Goal: Task Accomplishment & Management: Use online tool/utility

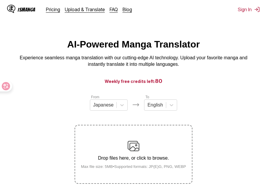
scroll to position [7, 0]
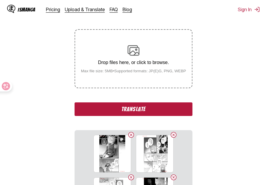
click at [148, 115] on button "Translate" at bounding box center [134, 109] width 118 height 14
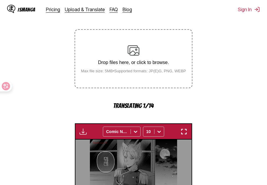
scroll to position [193, 0]
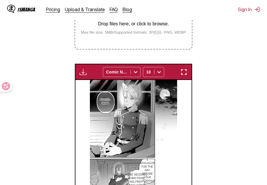
click at [184, 71] on img "button" at bounding box center [184, 71] width 7 height 7
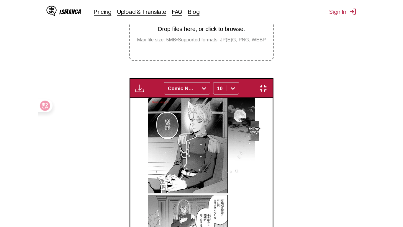
scroll to position [71, 0]
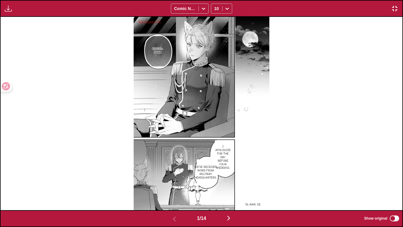
click at [227, 185] on img "button" at bounding box center [228, 217] width 7 height 7
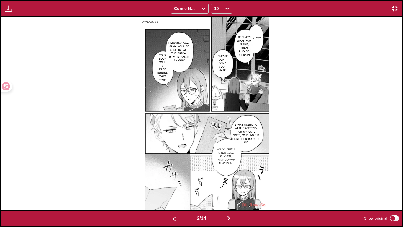
click at [250, 140] on p "I was going to wait excitedly for my cute wife, who would hone her body in me" at bounding box center [246, 134] width 30 height 24
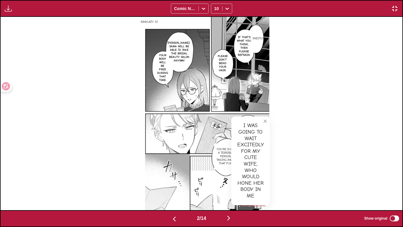
click at [265, 120] on icon "close-tooltip" at bounding box center [265, 121] width 4 height 4
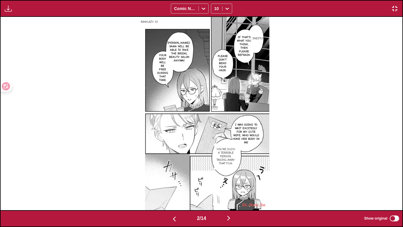
click at [228, 185] on img "button" at bounding box center [228, 217] width 7 height 7
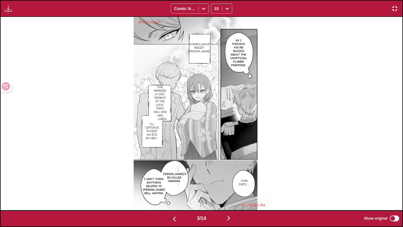
click at [202, 50] on p "Surveillance target: Reiichi" at bounding box center [199, 47] width 24 height 13
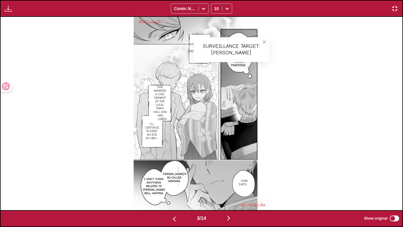
click at [261, 41] on button "close-tooltip" at bounding box center [264, 41] width 9 height 9
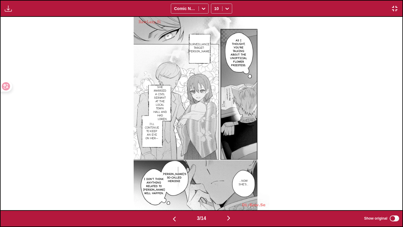
click at [166, 95] on p "She married a civil servant at the local town hall and had children." at bounding box center [160, 103] width 17 height 38
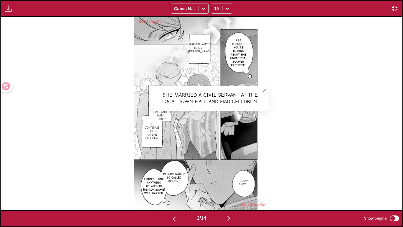
click at [263, 92] on icon "close-tooltip" at bounding box center [264, 91] width 4 height 4
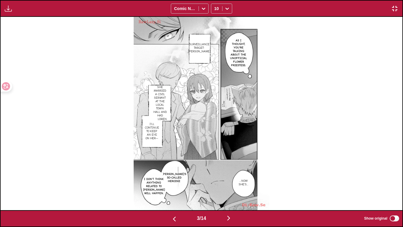
click at [155, 132] on p "I'll continue to keep an eye on her—" at bounding box center [152, 131] width 17 height 20
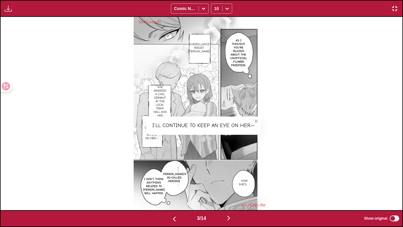
click at [256, 118] on button "close-tooltip" at bounding box center [255, 120] width 9 height 9
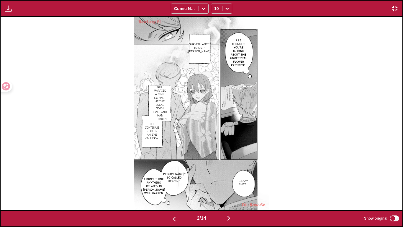
click at [232, 185] on img "button" at bounding box center [228, 217] width 7 height 7
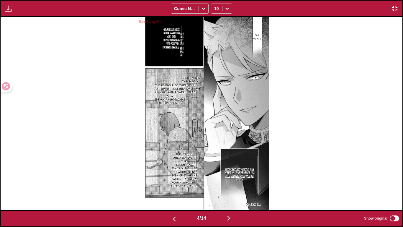
click at [193, 83] on p "According to the family register, seiichi is dead." at bounding box center [190, 85] width 24 height 20
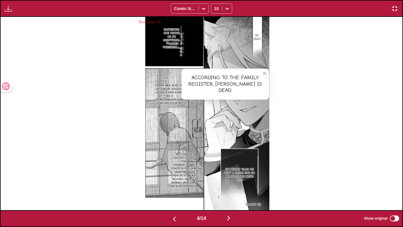
click at [263, 77] on button "close-tooltip" at bounding box center [264, 72] width 9 height 9
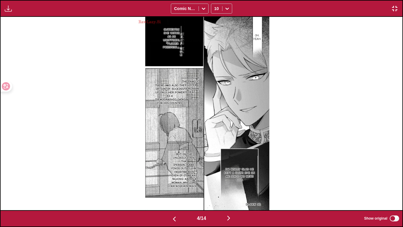
click at [170, 97] on p "There was also the option of sucking up only her power as a priestess for his c…" at bounding box center [170, 94] width 32 height 24
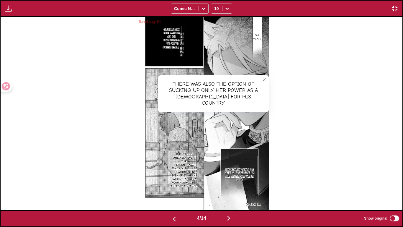
click at [262, 80] on button "close-tooltip" at bounding box center [264, 79] width 9 height 9
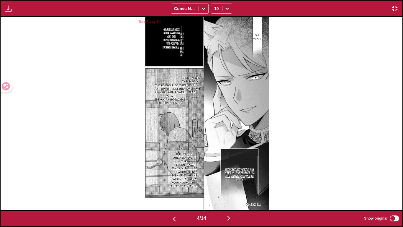
click at [168, 185] on button "button" at bounding box center [174, 218] width 35 height 9
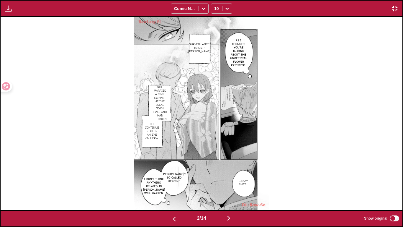
click at [228, 185] on img "button" at bounding box center [228, 217] width 7 height 7
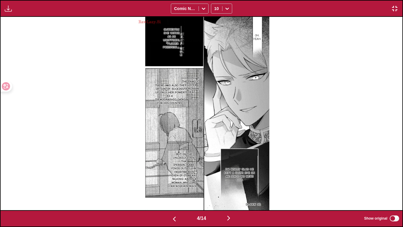
click at [178, 185] on button "button" at bounding box center [174, 218] width 35 height 9
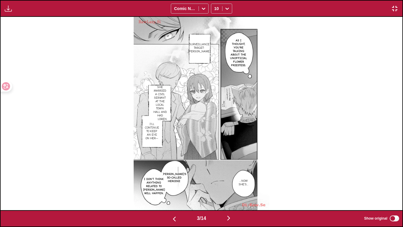
click at [235, 185] on button "button" at bounding box center [228, 218] width 35 height 9
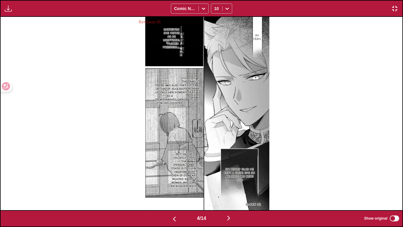
click at [235, 185] on button "button" at bounding box center [228, 218] width 35 height 9
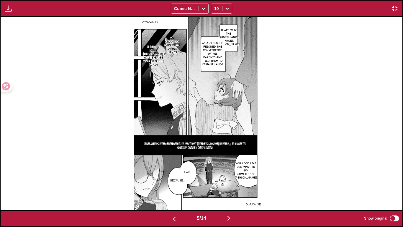
click at [222, 71] on img at bounding box center [201, 113] width 135 height 193
click at [216, 65] on p "As a child, he feigned the convenience of his parents and tied them to distant …" at bounding box center [213, 53] width 24 height 27
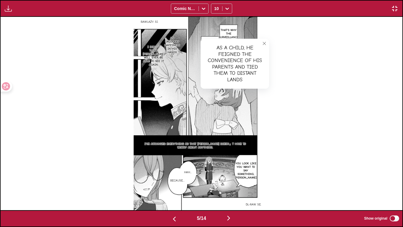
click at [267, 43] on button "close-tooltip" at bounding box center [264, 43] width 9 height 9
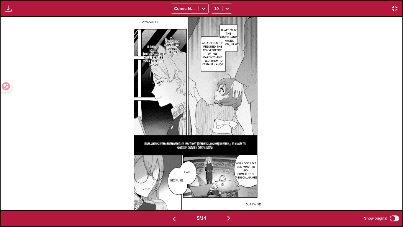
click at [235, 37] on p "That's why the surveillance target, Reiichi" at bounding box center [229, 37] width 24 height 20
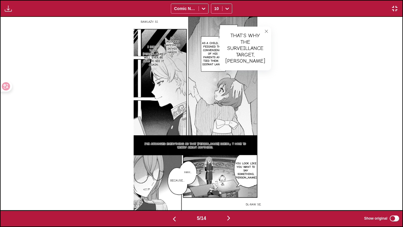
click at [262, 32] on button "close-tooltip" at bounding box center [266, 31] width 9 height 9
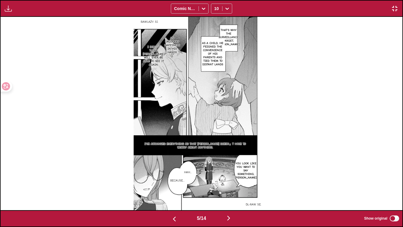
click at [204, 45] on p "As a child, he feigned the convenience of his parents and tied them to distant …" at bounding box center [213, 53] width 24 height 27
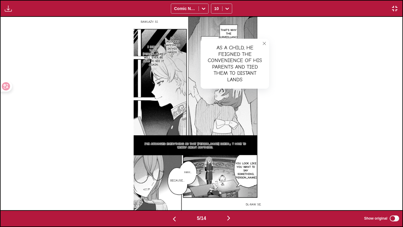
click at [264, 44] on icon "close-tooltip" at bounding box center [264, 43] width 4 height 4
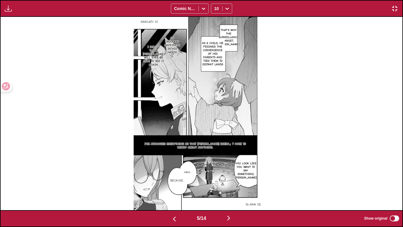
click at [227, 185] on img "button" at bounding box center [228, 217] width 7 height 7
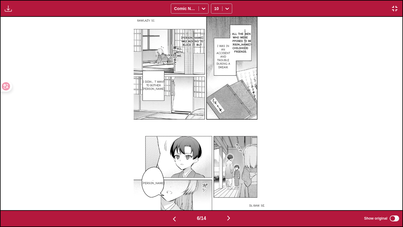
click at [230, 185] on img "button" at bounding box center [228, 217] width 7 height 7
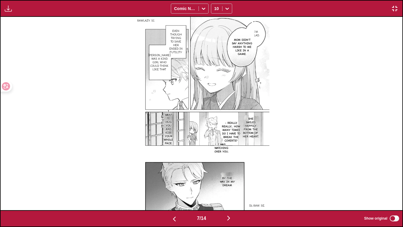
click at [258, 36] on p "I'm glad." at bounding box center [256, 33] width 10 height 9
click at [267, 28] on button "close-tooltip" at bounding box center [272, 28] width 9 height 9
click at [231, 185] on img "button" at bounding box center [228, 217] width 7 height 7
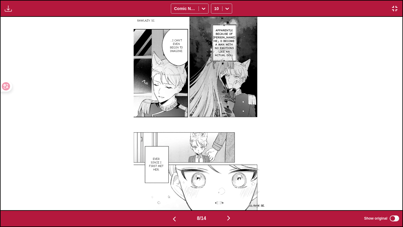
click at [179, 185] on button "button" at bounding box center [174, 218] width 35 height 9
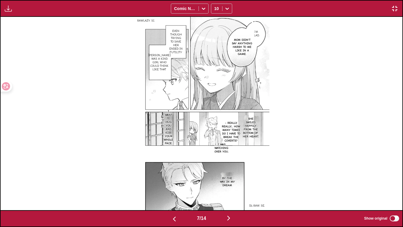
click at [230, 185] on img "button" at bounding box center [228, 217] width 7 height 7
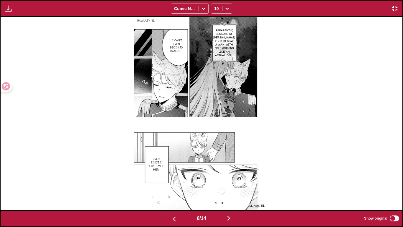
click at [225, 44] on p "Apparently, because of Yukino he」d become a man with no emotions like an actual…" at bounding box center [224, 42] width 24 height 31
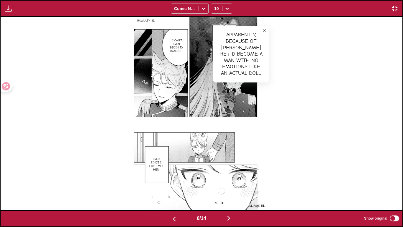
click at [265, 30] on icon "close-tooltip" at bounding box center [265, 30] width 4 height 4
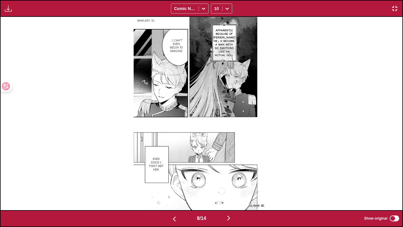
click at [171, 185] on div "8 / 14 Show original" at bounding box center [201, 218] width 403 height 17
click at [229, 185] on img "button" at bounding box center [228, 217] width 7 height 7
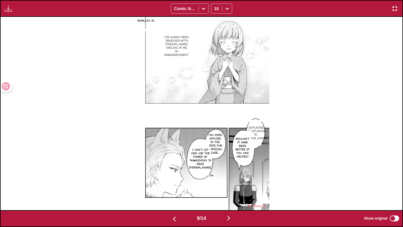
click at [188, 159] on img at bounding box center [202, 113] width 136 height 193
click at [199, 160] on p "I can't let her use the power of ❛awakening to read Yukino-san." at bounding box center [200, 159] width 25 height 24
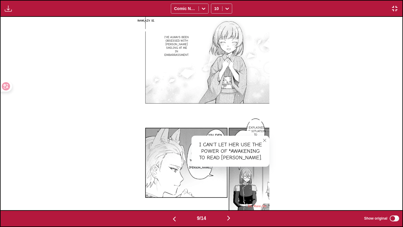
click at [262, 139] on button "close-tooltip" at bounding box center [264, 139] width 9 height 9
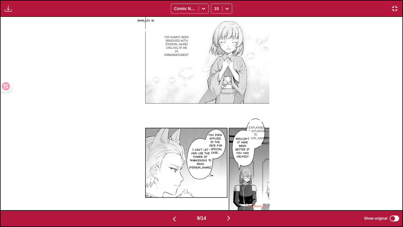
click at [230, 185] on img "button" at bounding box center [228, 217] width 7 height 7
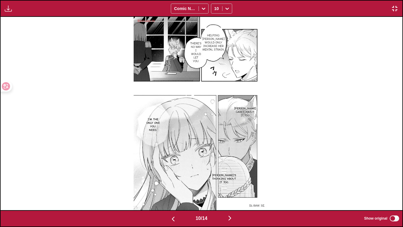
click at [230, 185] on img "button" at bounding box center [229, 217] width 7 height 7
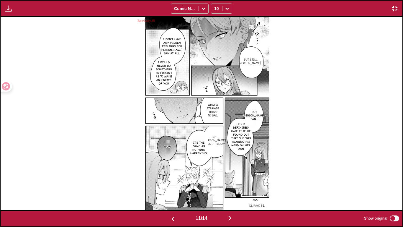
click at [230, 185] on img "button" at bounding box center [229, 217] width 7 height 7
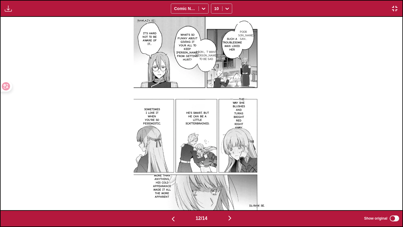
click at [230, 185] on img "button" at bounding box center [229, 217] width 7 height 7
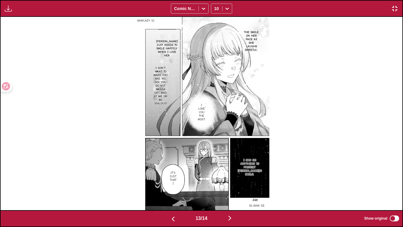
click at [230, 185] on img "button" at bounding box center [229, 217] width 7 height 7
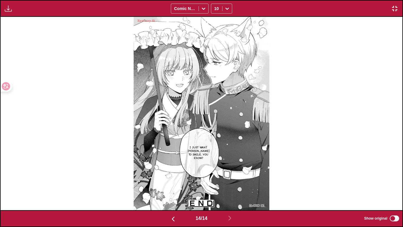
click at [267, 12] on button "button" at bounding box center [394, 9] width 11 height 8
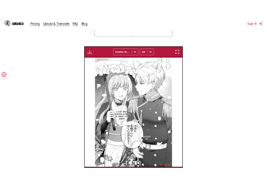
scroll to position [0, 1512]
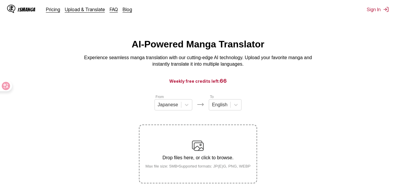
scroll to position [59, 0]
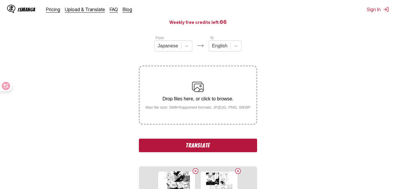
click at [199, 151] on button "Translate" at bounding box center [198, 146] width 118 height 14
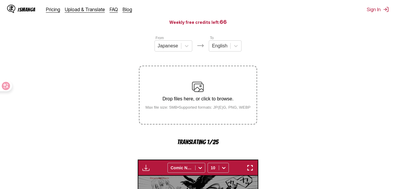
scroll to position [191, 0]
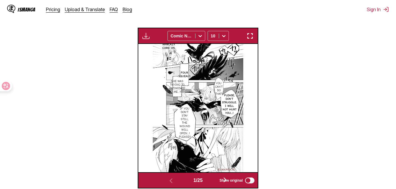
click at [249, 33] on img "button" at bounding box center [250, 35] width 7 height 7
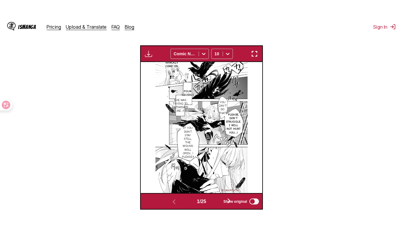
scroll to position [71, 0]
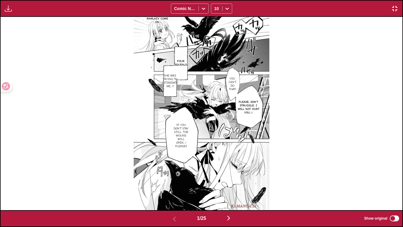
click at [396, 189] on div "1 / 25 Show original" at bounding box center [201, 218] width 403 height 17
click at [229, 189] on img "button" at bounding box center [228, 217] width 7 height 7
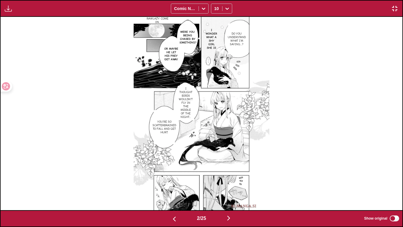
click at [230, 189] on div "2 / 25 Show original" at bounding box center [201, 218] width 403 height 17
click at [231, 189] on img "button" at bounding box center [228, 217] width 7 height 7
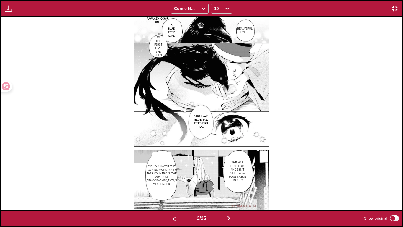
click at [231, 189] on img "button" at bounding box center [228, 217] width 7 height 7
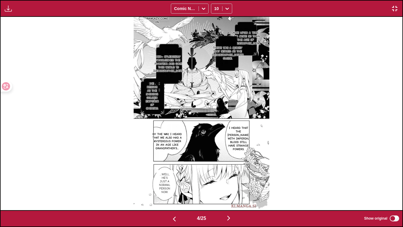
click at [232, 189] on img "button" at bounding box center [228, 217] width 7 height 7
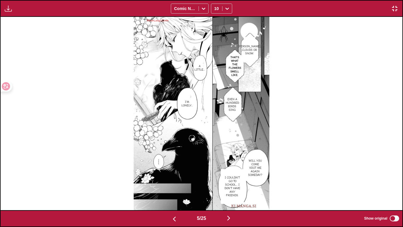
click at [232, 189] on img "button" at bounding box center [228, 217] width 7 height 7
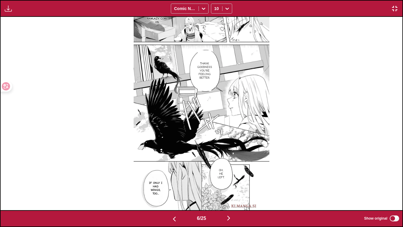
click at [241, 189] on button "button" at bounding box center [228, 218] width 35 height 9
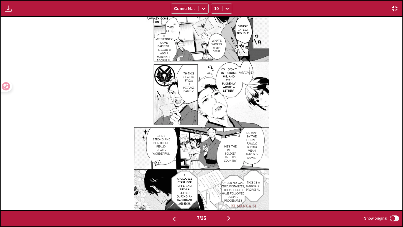
click at [241, 189] on button "button" at bounding box center [228, 218] width 35 height 9
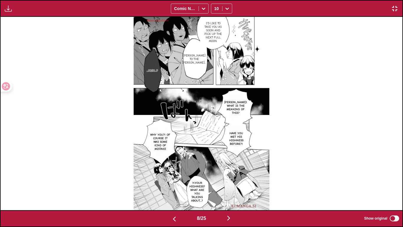
click at [241, 189] on button "button" at bounding box center [228, 218] width 35 height 9
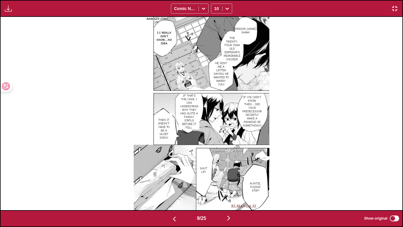
click at [241, 189] on button "button" at bounding box center [228, 218] width 35 height 9
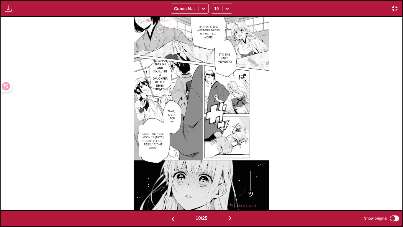
click at [172, 189] on img "button" at bounding box center [173, 218] width 7 height 7
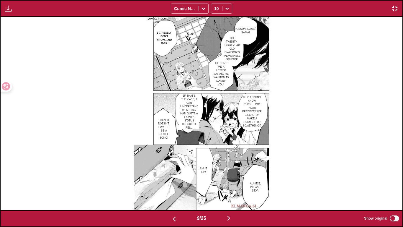
click at [231, 189] on img "button" at bounding box center [228, 217] width 7 height 7
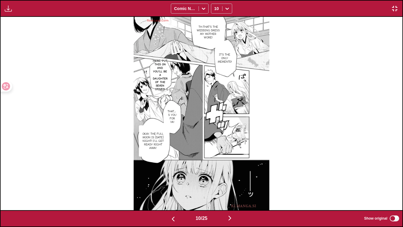
click at [231, 189] on img "button" at bounding box center [229, 217] width 7 height 7
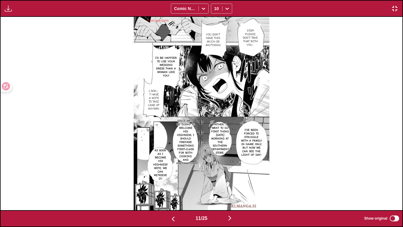
click at [231, 189] on img "button" at bounding box center [229, 217] width 7 height 7
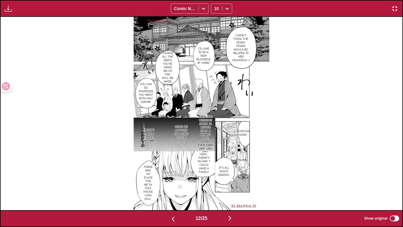
click at [230, 189] on img "button" at bounding box center [229, 217] width 7 height 7
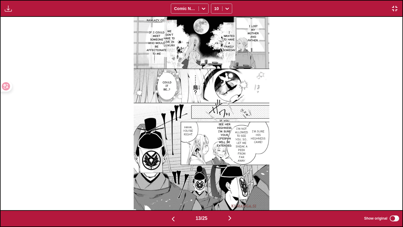
click at [230, 189] on img "button" at bounding box center [229, 217] width 7 height 7
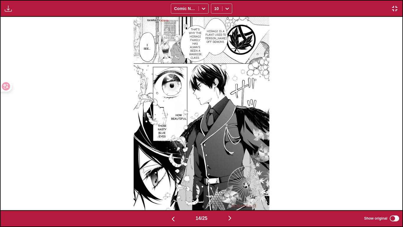
click at [230, 189] on div "14 / 25 Show original" at bounding box center [201, 218] width 403 height 17
click at [233, 189] on div "14 / 25 Show original" at bounding box center [201, 218] width 403 height 17
click at [232, 189] on img "button" at bounding box center [229, 217] width 7 height 7
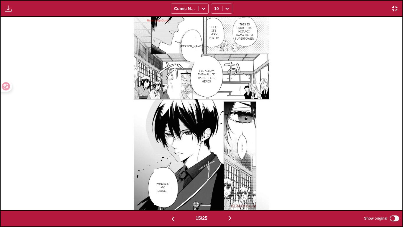
click at [189, 189] on div "15 / 25" at bounding box center [201, 218] width 92 height 9
click at [170, 189] on img "button" at bounding box center [173, 218] width 7 height 7
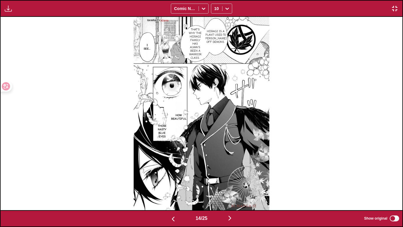
click at [229, 189] on img "button" at bounding box center [229, 217] width 7 height 7
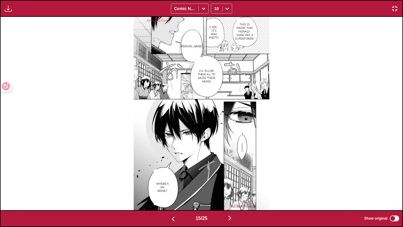
click at [229, 189] on img "button" at bounding box center [229, 217] width 7 height 7
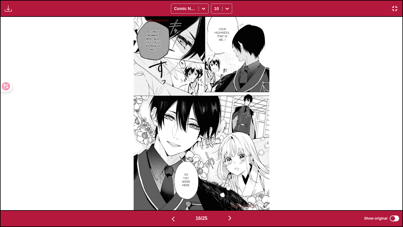
click at [230, 189] on img "button" at bounding box center [229, 217] width 7 height 7
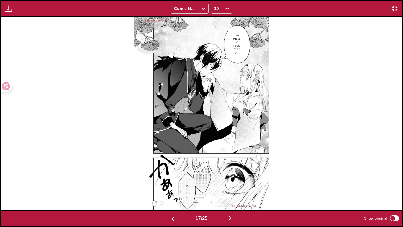
click at [230, 189] on img "button" at bounding box center [229, 217] width 7 height 7
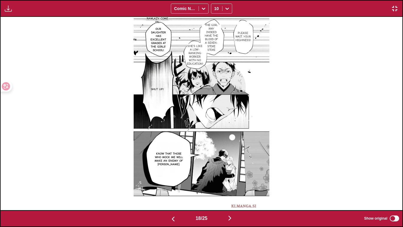
click at [230, 189] on img "button" at bounding box center [229, 217] width 7 height 7
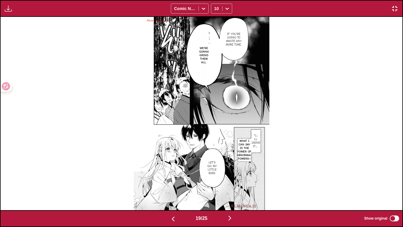
click at [232, 189] on button "button" at bounding box center [229, 218] width 35 height 9
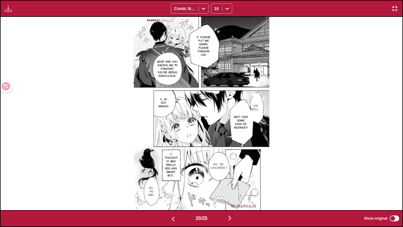
click at [233, 189] on img "button" at bounding box center [229, 217] width 7 height 7
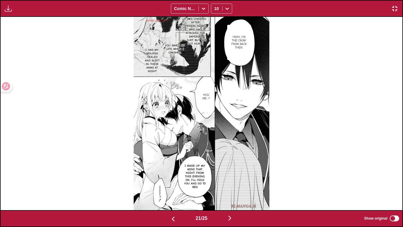
click at [238, 189] on button "button" at bounding box center [229, 218] width 35 height 9
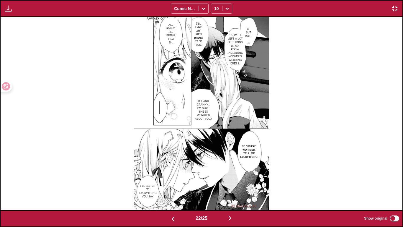
click at [226, 189] on button "button" at bounding box center [229, 218] width 35 height 9
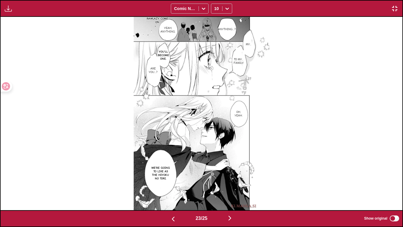
click at [228, 189] on button "button" at bounding box center [229, 218] width 35 height 9
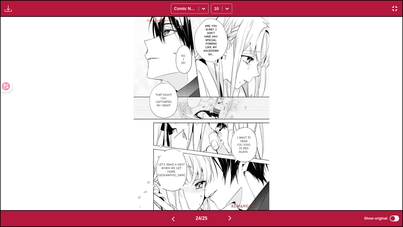
click at [170, 189] on img "button" at bounding box center [173, 218] width 7 height 7
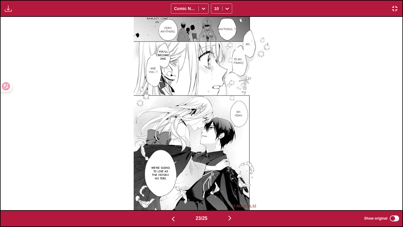
click at [231, 189] on img "button" at bounding box center [229, 217] width 7 height 7
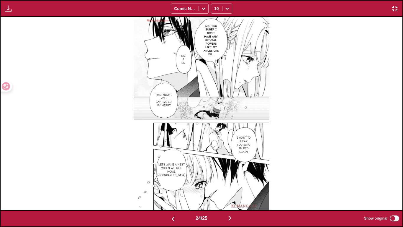
click at [231, 189] on img "button" at bounding box center [229, 217] width 7 height 7
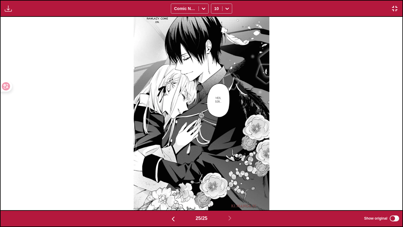
click at [394, 15] on div "Available for premium users only Comic Neue 10" at bounding box center [201, 8] width 403 height 17
click at [395, 4] on div "Available for premium users only Comic Neue 10" at bounding box center [201, 8] width 403 height 17
click at [396, 4] on div "Available for premium users only Comic Neue 10" at bounding box center [201, 8] width 403 height 17
click at [396, 7] on img "button" at bounding box center [394, 8] width 7 height 7
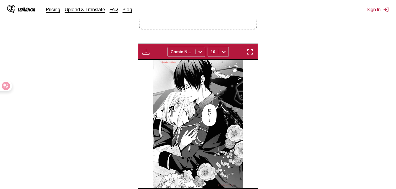
scroll to position [0, 2871]
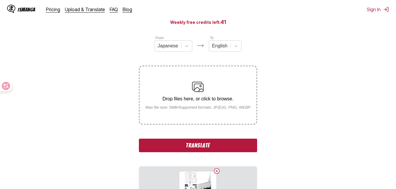
click at [232, 145] on button "Translate" at bounding box center [198, 146] width 118 height 14
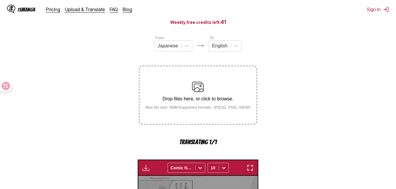
scroll to position [189, 0]
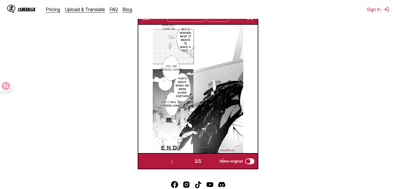
click at [251, 18] on div "IsManga Pricing Upload & Translate FAQ Blog Sign In Pricing Upload & Translate …" at bounding box center [198, 9] width 396 height 19
click at [250, 20] on img "button" at bounding box center [250, 16] width 7 height 7
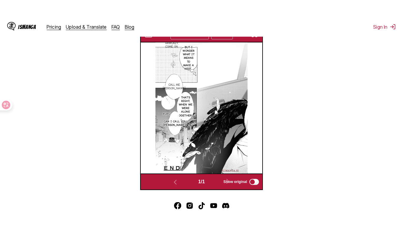
scroll to position [71, 0]
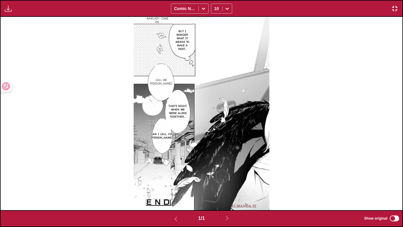
click at [392, 13] on div "Available for premium users only Comic Neue 10" at bounding box center [201, 8] width 403 height 17
click at [394, 9] on img "button" at bounding box center [394, 8] width 7 height 7
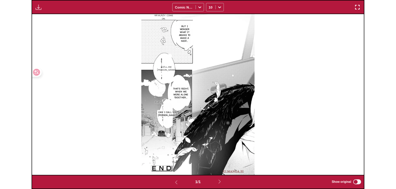
scroll to position [154, 0]
